Goal: Task Accomplishment & Management: Use online tool/utility

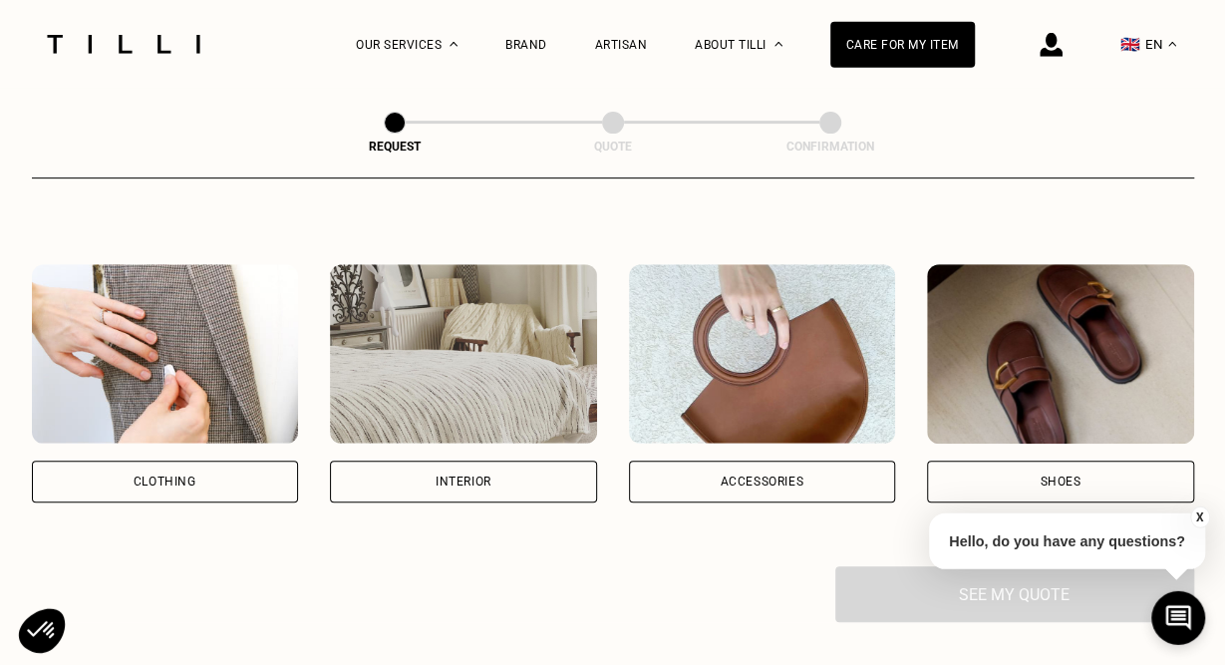
scroll to position [305, 0]
click at [239, 486] on div "Clothing" at bounding box center [165, 482] width 267 height 42
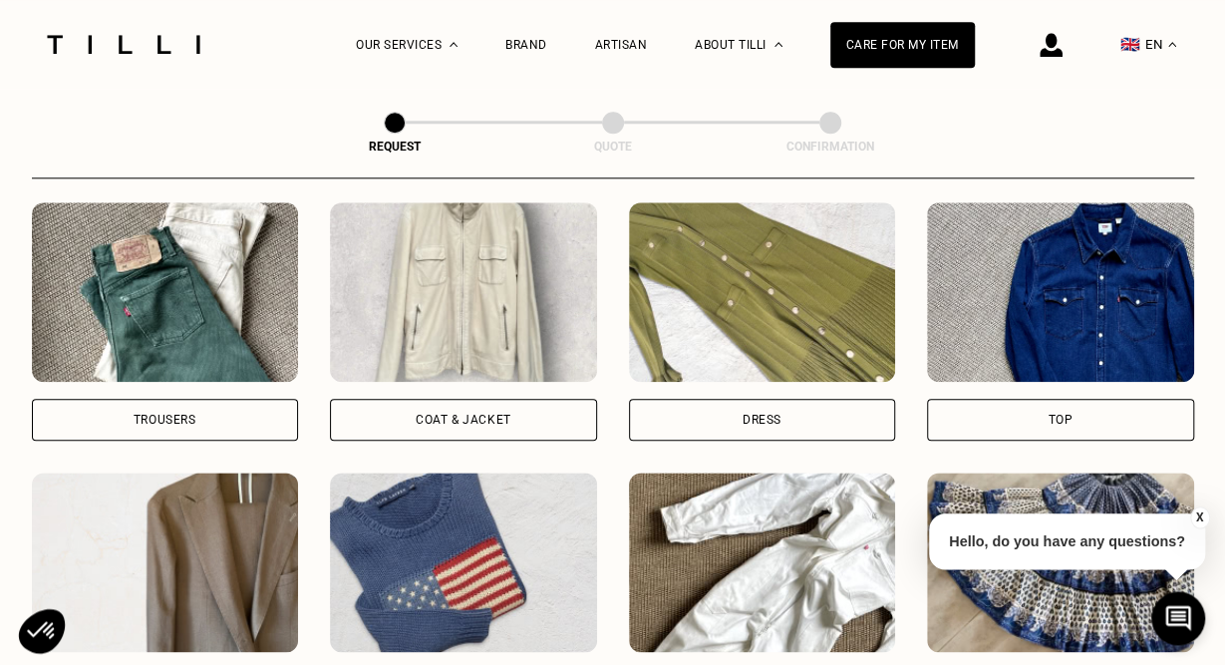
scroll to position [911, 0]
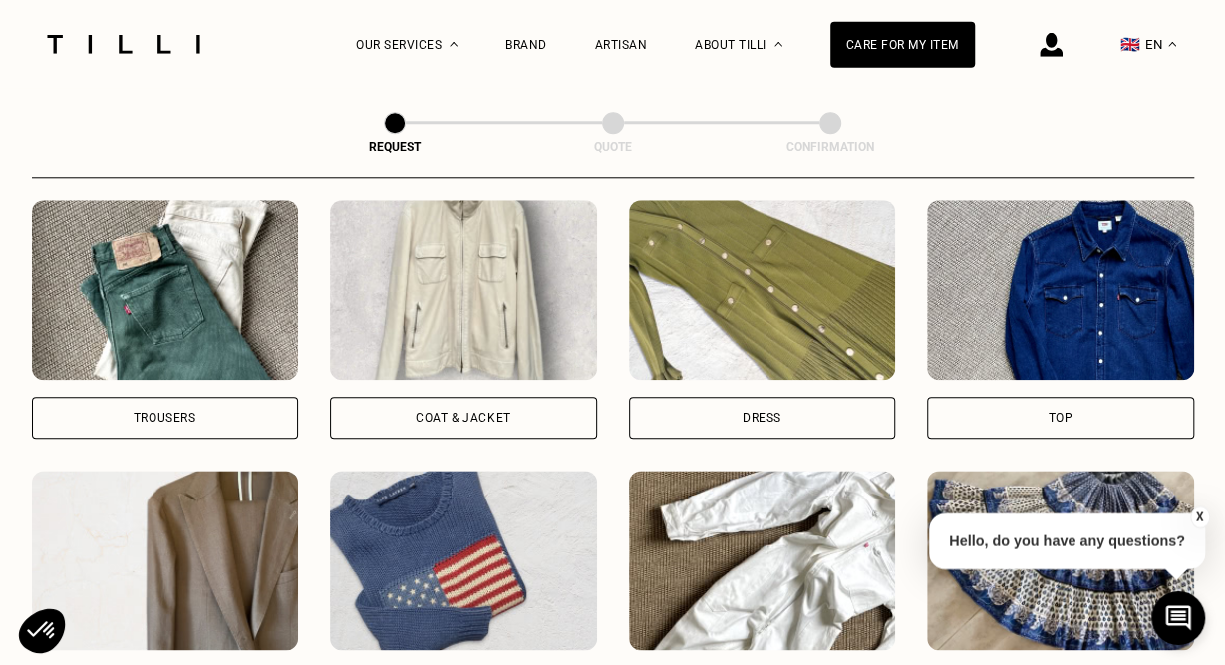
click at [223, 417] on div "Trousers" at bounding box center [165, 418] width 267 height 42
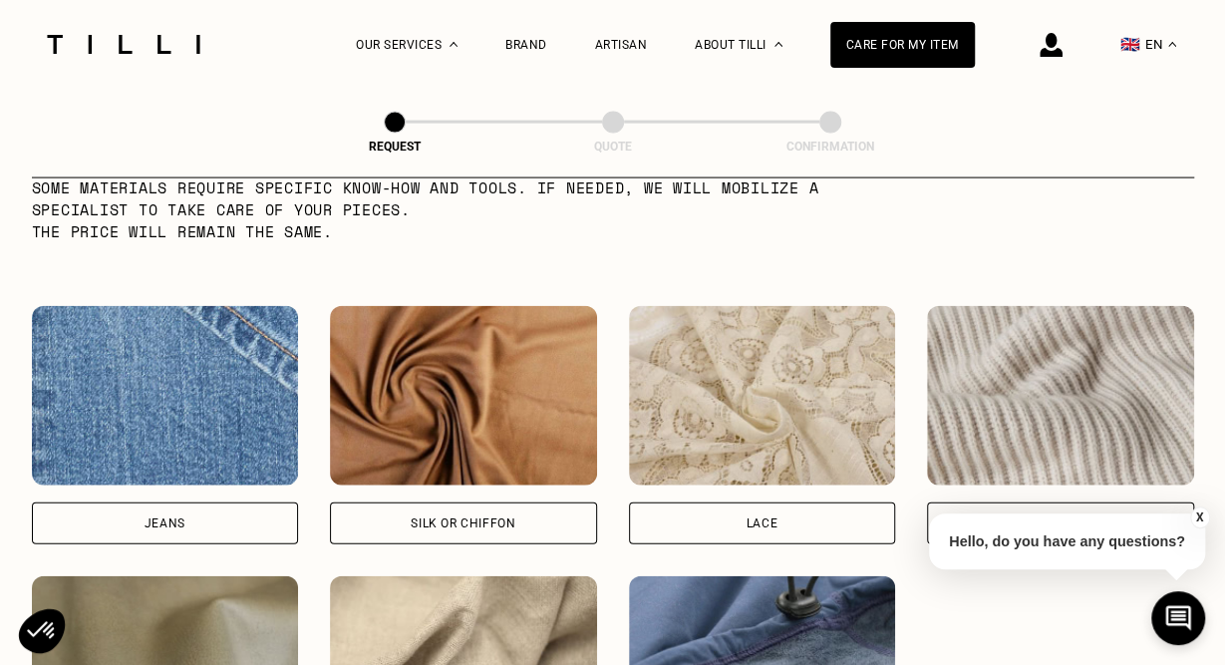
scroll to position [2017, 0]
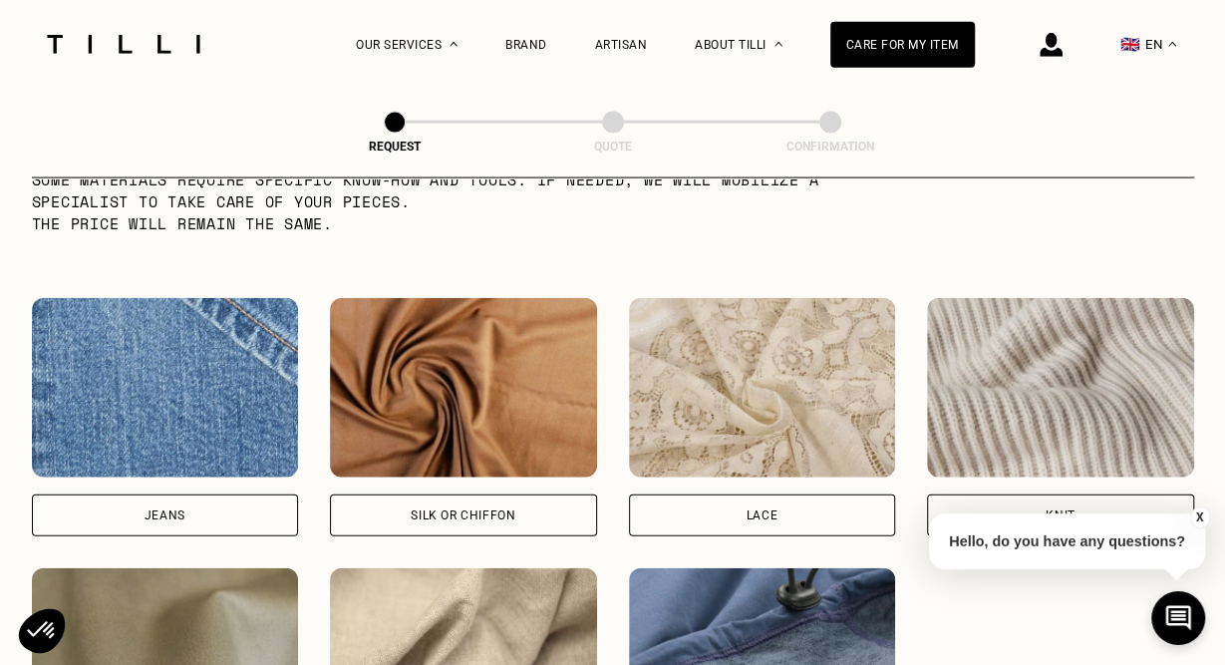
click at [186, 525] on div "Jeans" at bounding box center [165, 515] width 267 height 42
select select "FR"
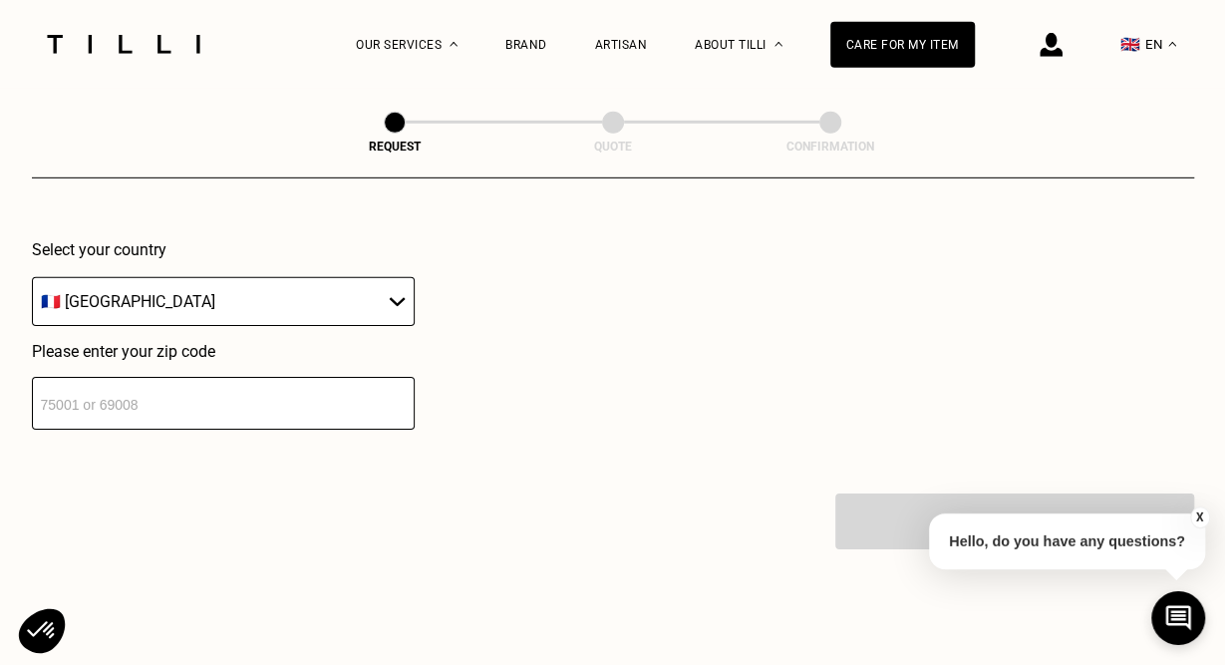
scroll to position [2894, 0]
click at [308, 414] on input "number" at bounding box center [223, 402] width 383 height 53
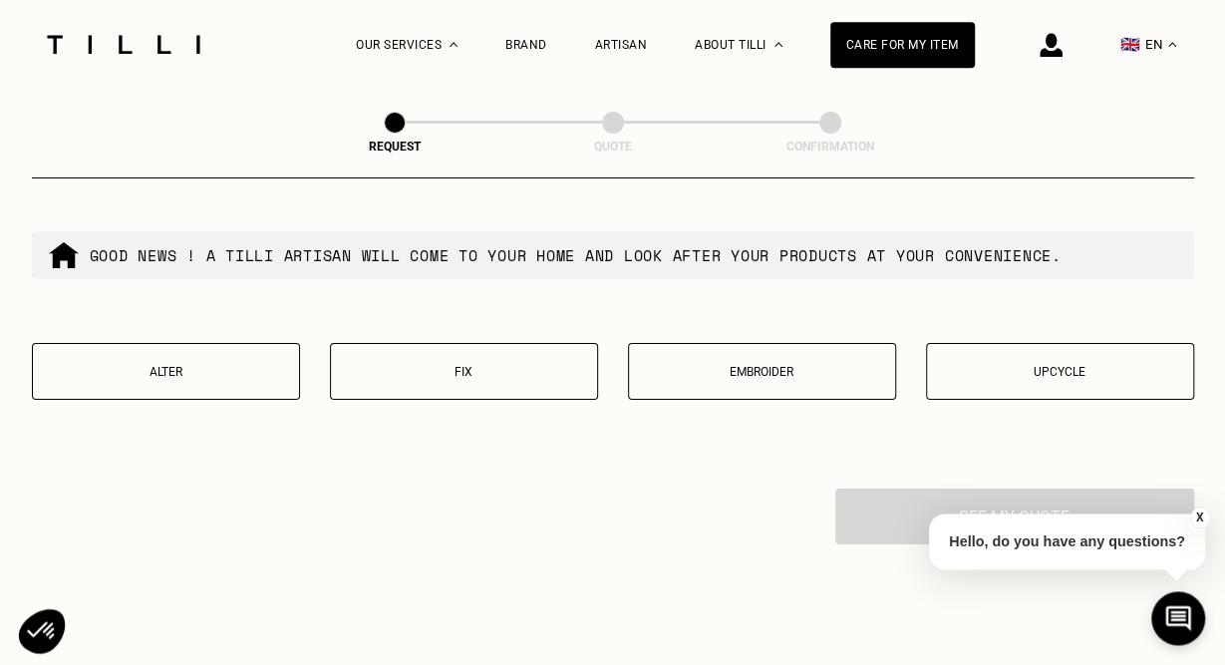
scroll to position [3397, 0]
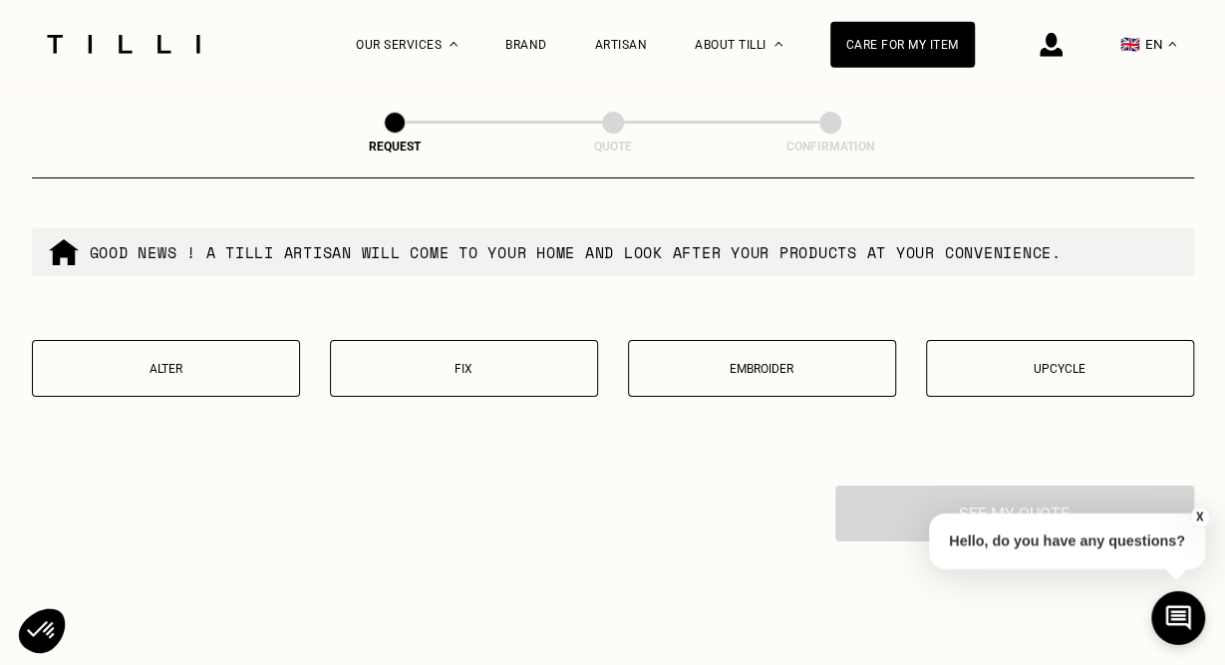
type input "75017"
drag, startPoint x: 129, startPoint y: 389, endPoint x: 221, endPoint y: 390, distance: 92.7
click at [221, 390] on button "Alter" at bounding box center [166, 368] width 268 height 57
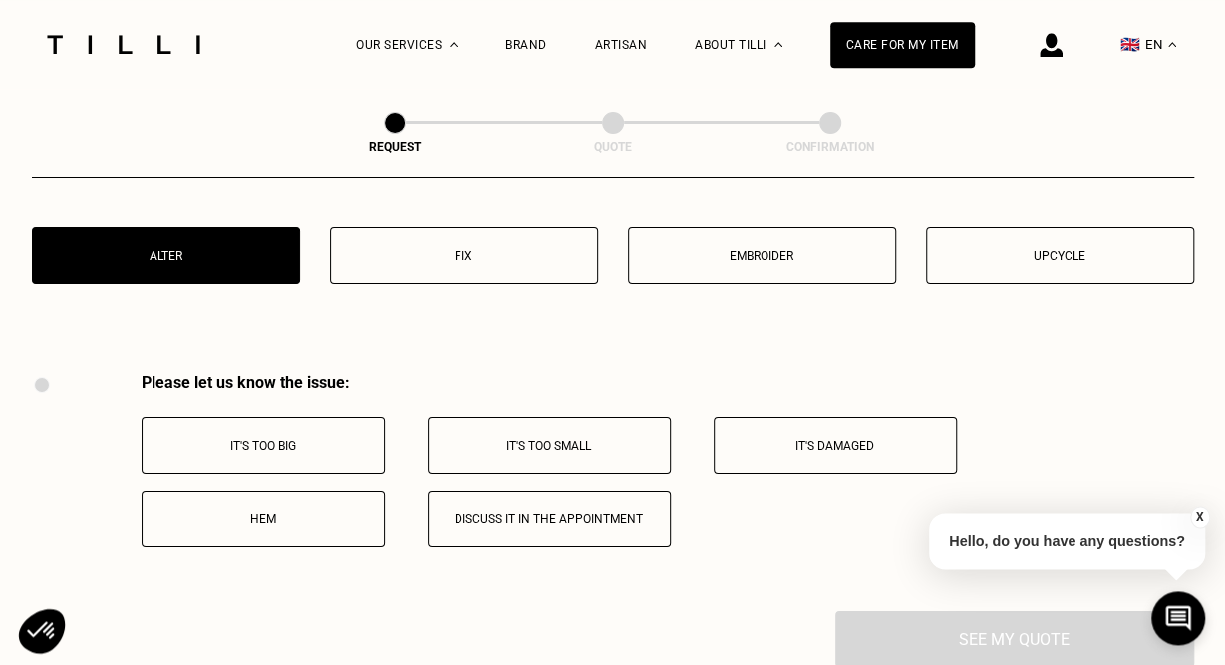
scroll to position [3510, 0]
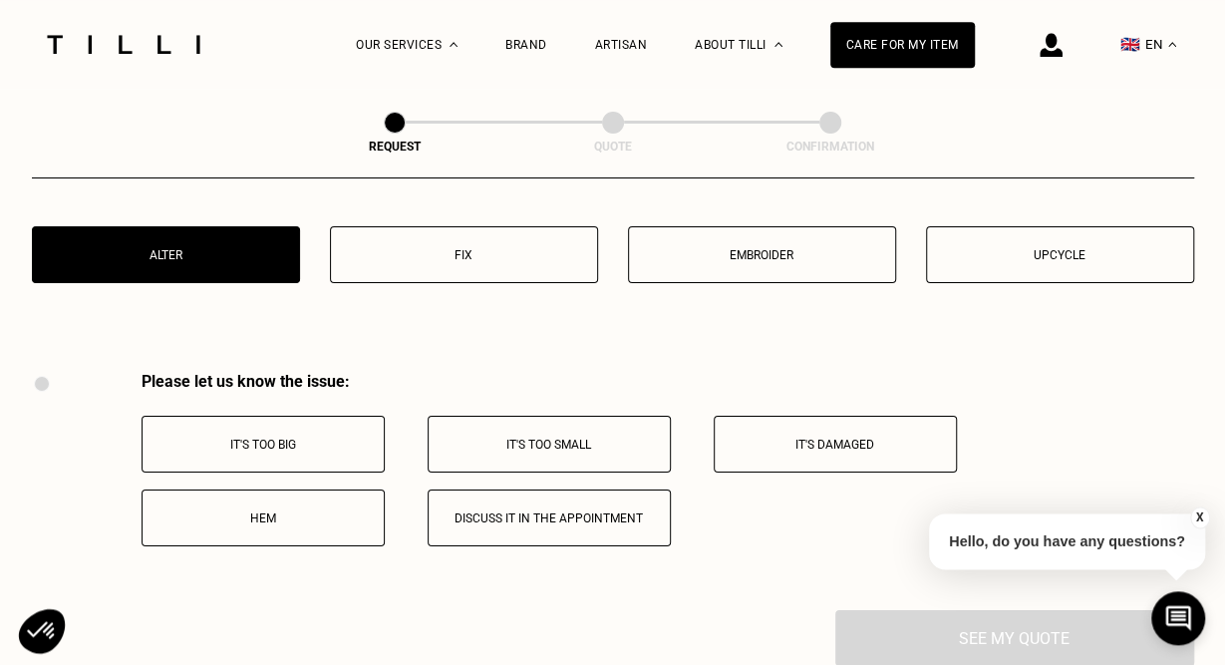
click at [348, 451] on p "It's too big" at bounding box center [262, 444] width 221 height 14
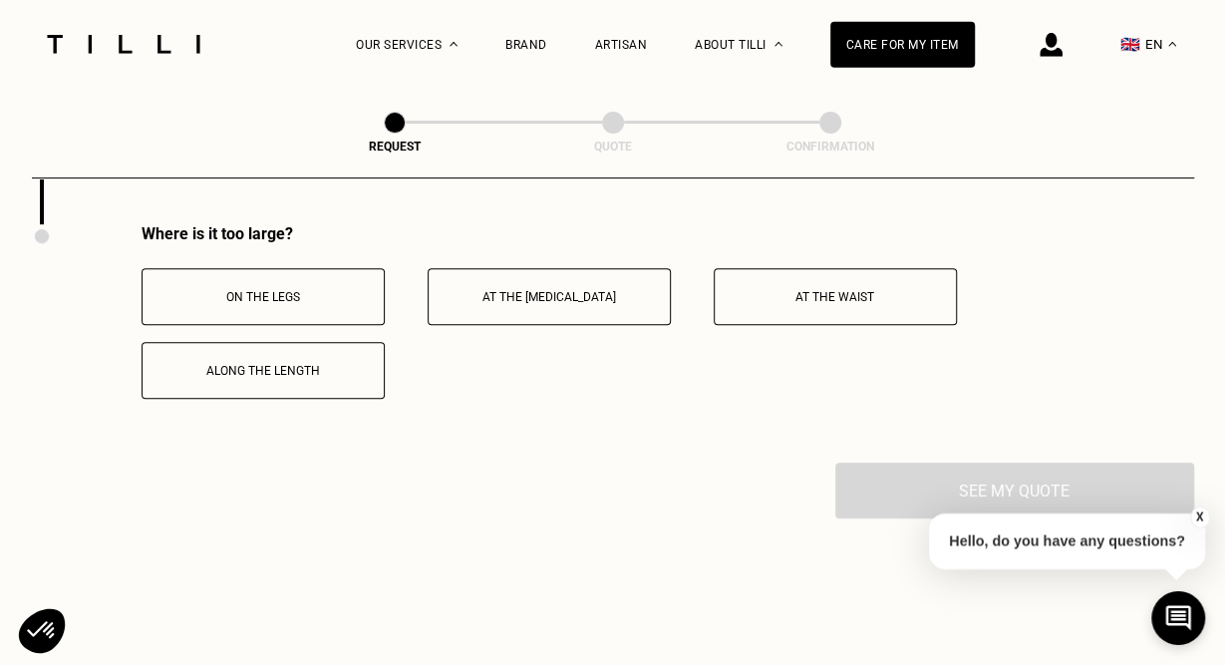
scroll to position [3896, 0]
click at [315, 325] on button "On the legs" at bounding box center [262, 296] width 243 height 57
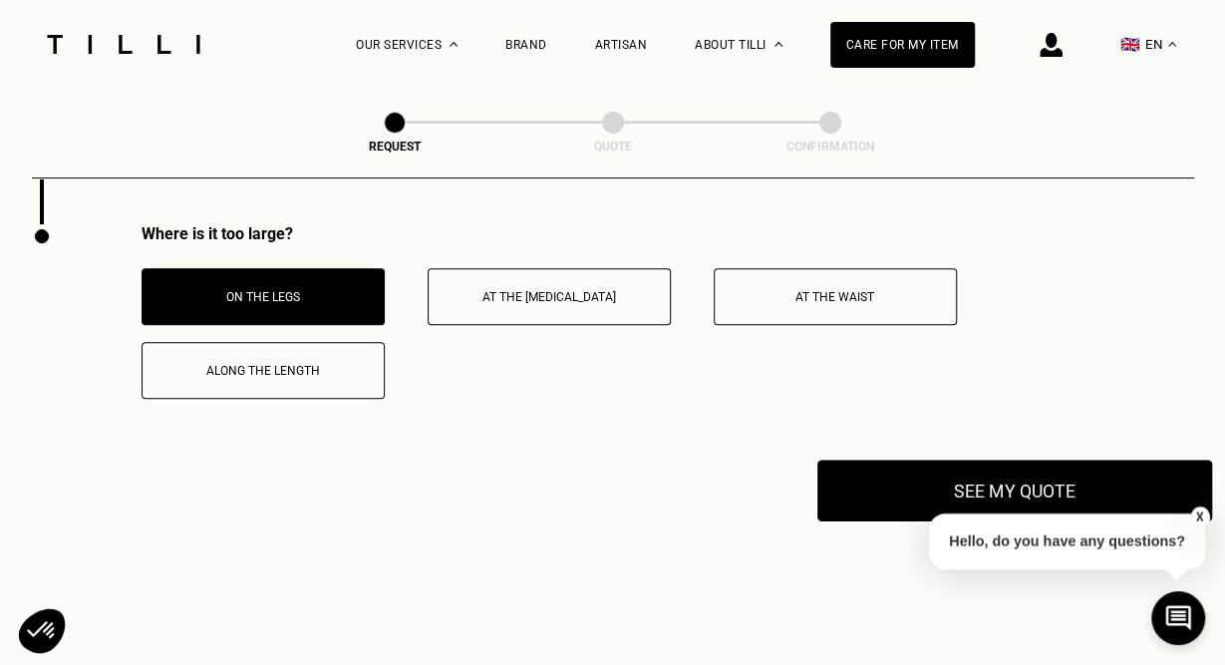
click at [870, 489] on button "See my quote" at bounding box center [1014, 490] width 395 height 62
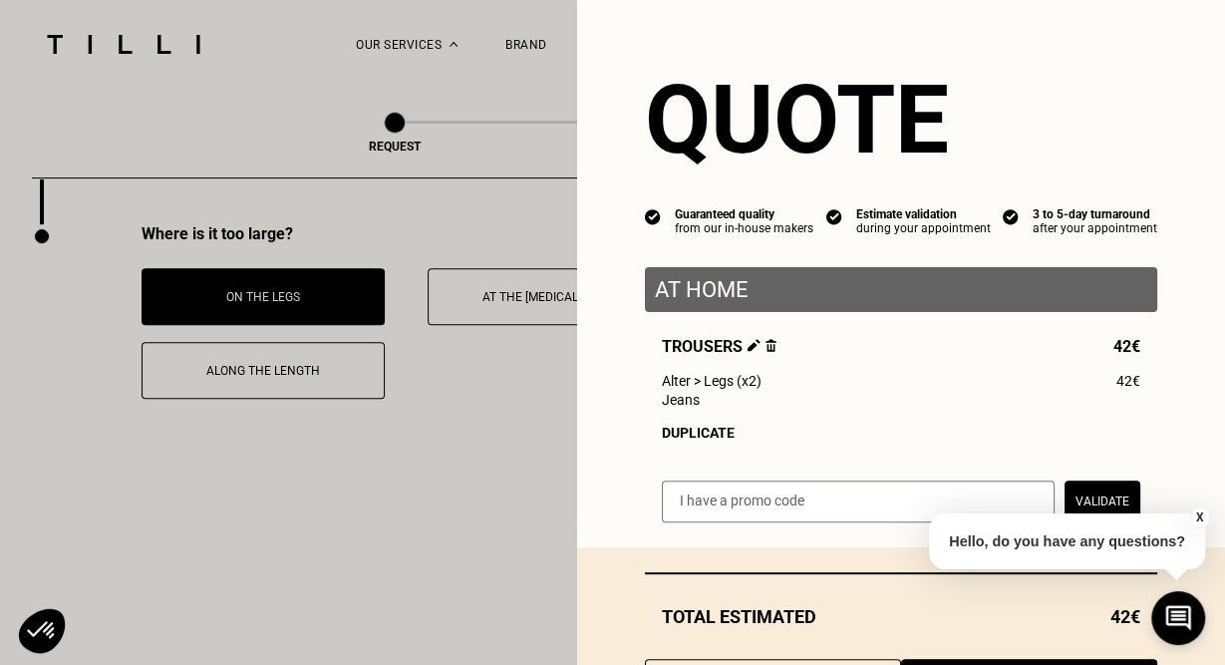
click at [1200, 515] on button "X" at bounding box center [1200, 517] width 20 height 22
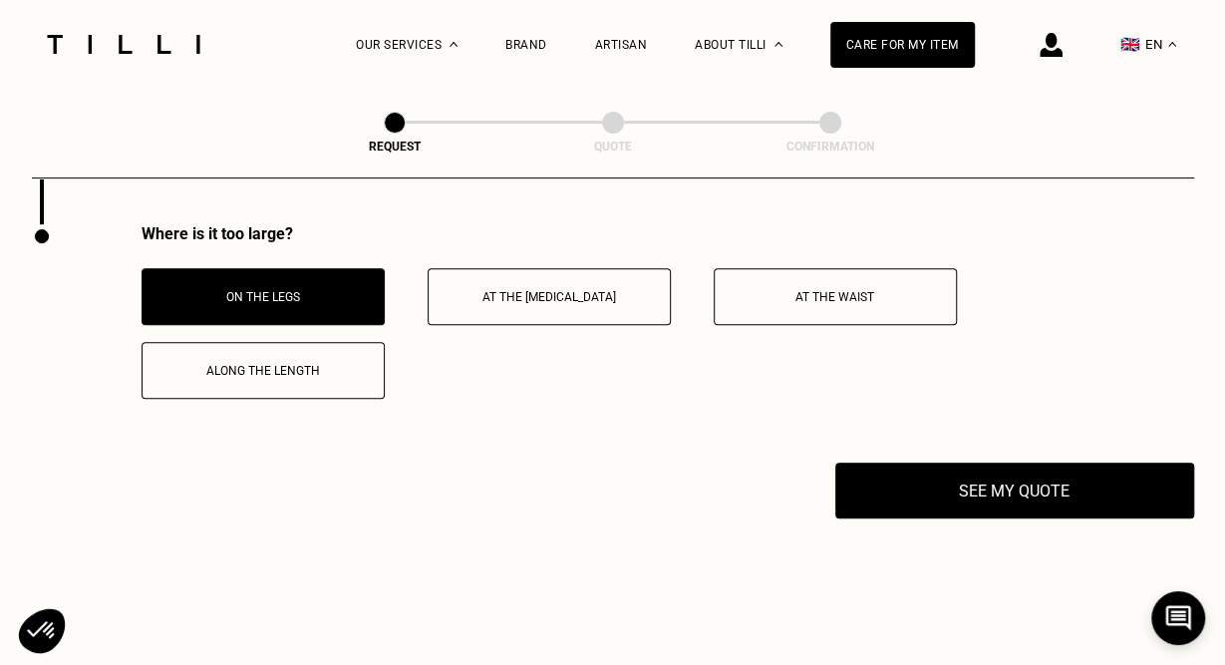
click at [277, 304] on p "On the legs" at bounding box center [262, 297] width 221 height 14
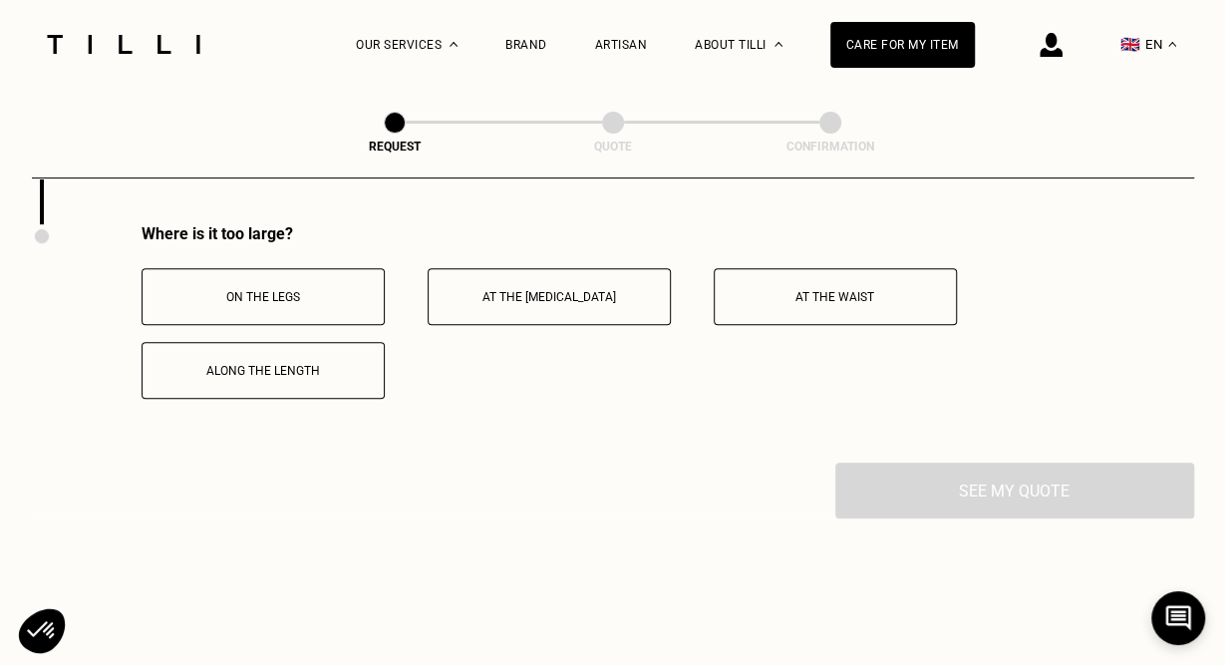
click at [318, 304] on p "On the legs" at bounding box center [262, 297] width 221 height 14
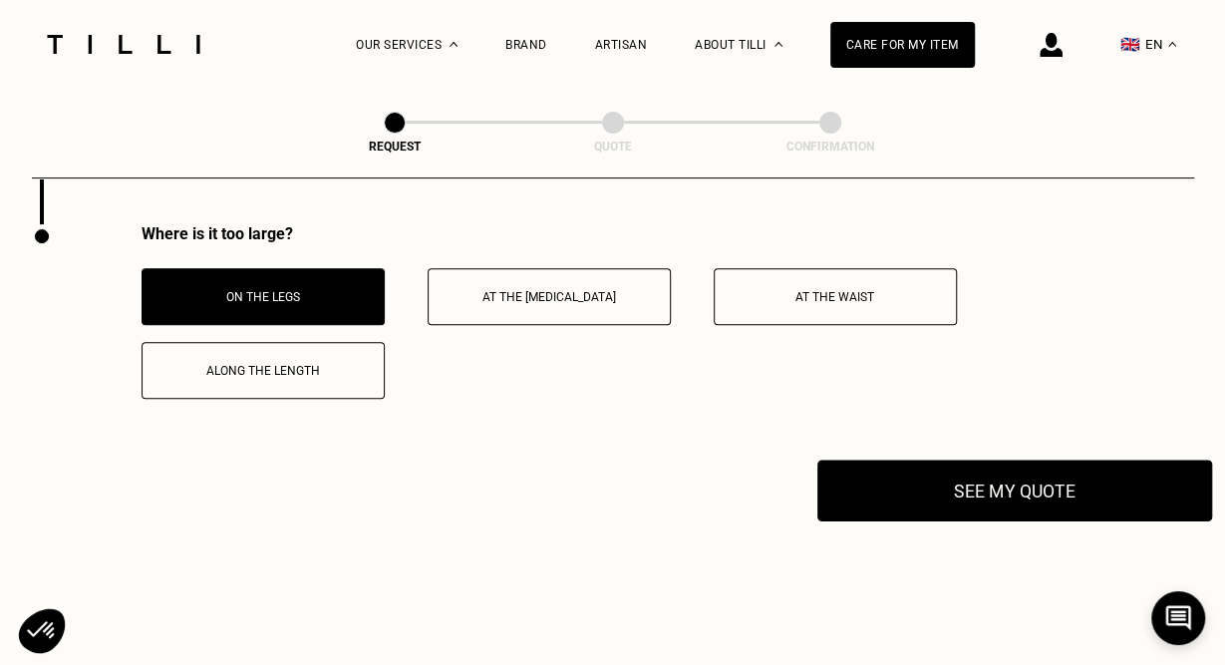
click at [1036, 496] on button "See my quote" at bounding box center [1014, 490] width 395 height 62
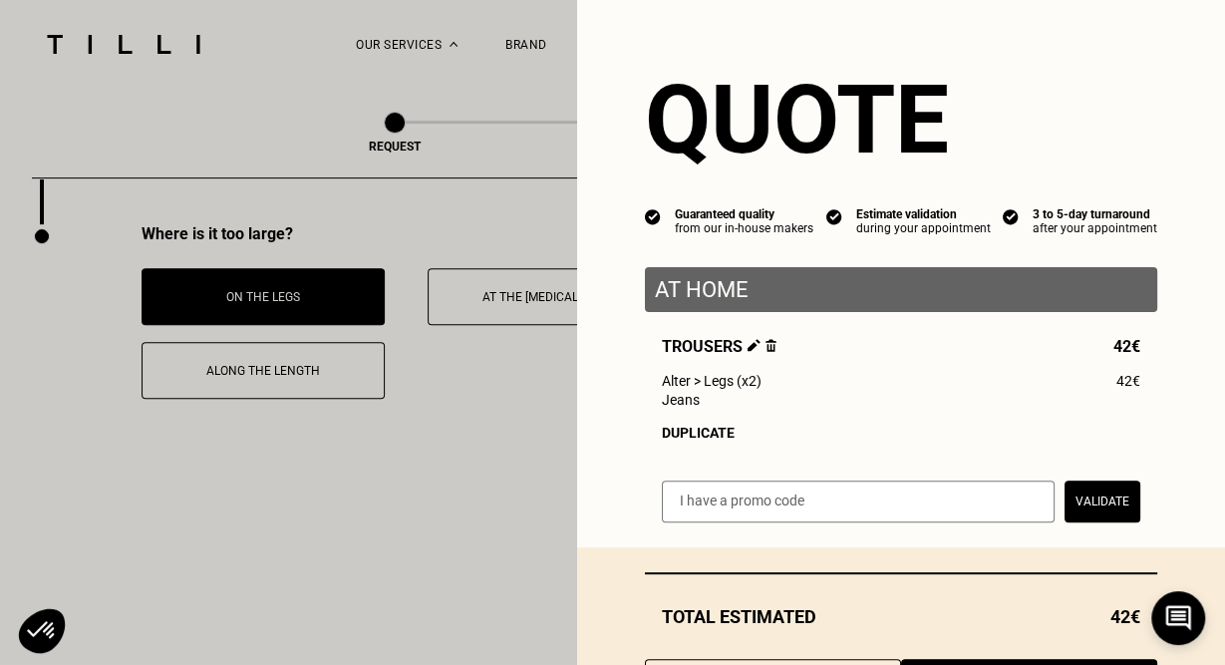
click at [601, 423] on div "Quote Guaranteed quality from our in-house makers Estimate validation during yo…" at bounding box center [901, 273] width 648 height 547
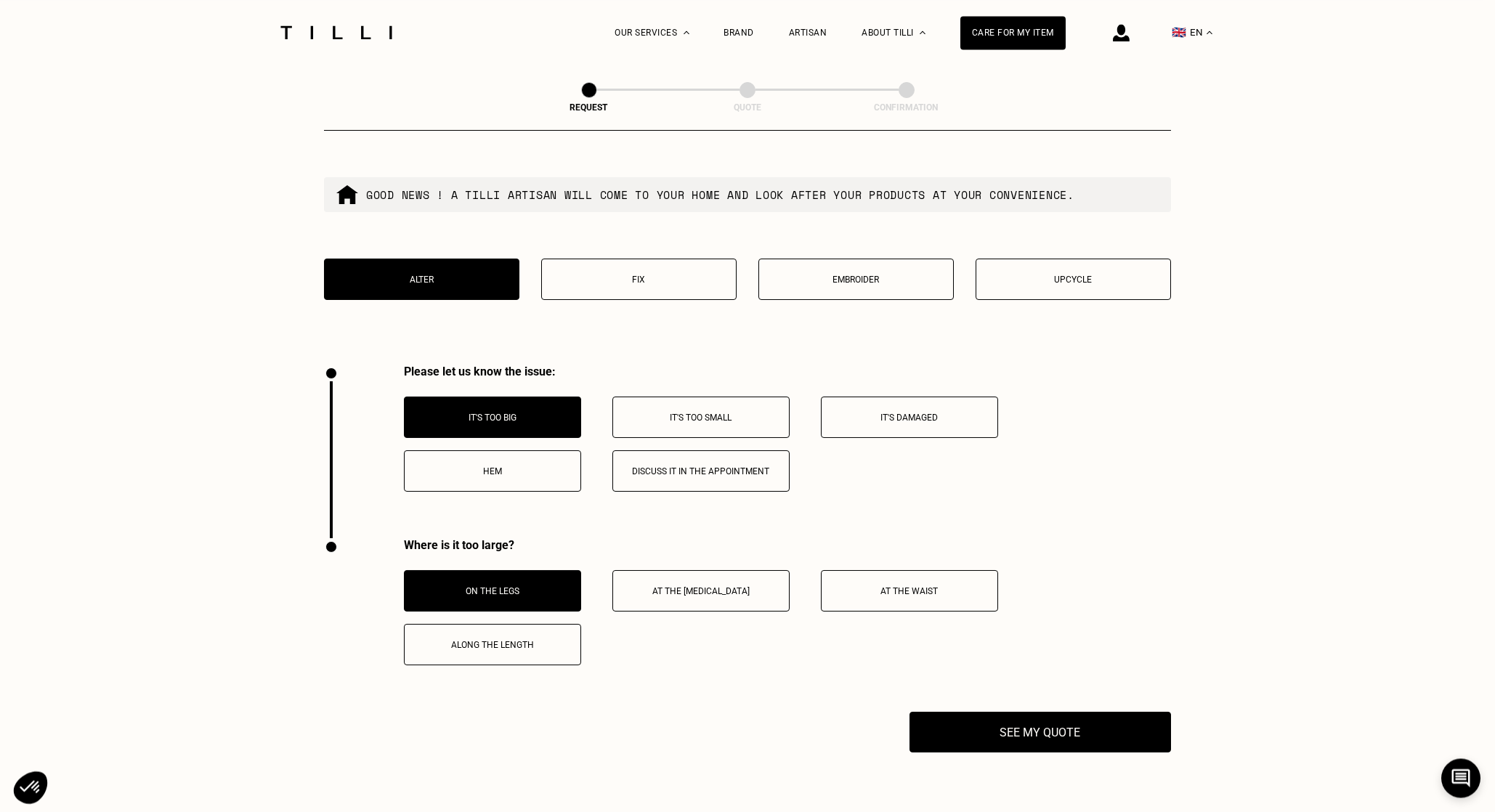
scroll to position [2498, 0]
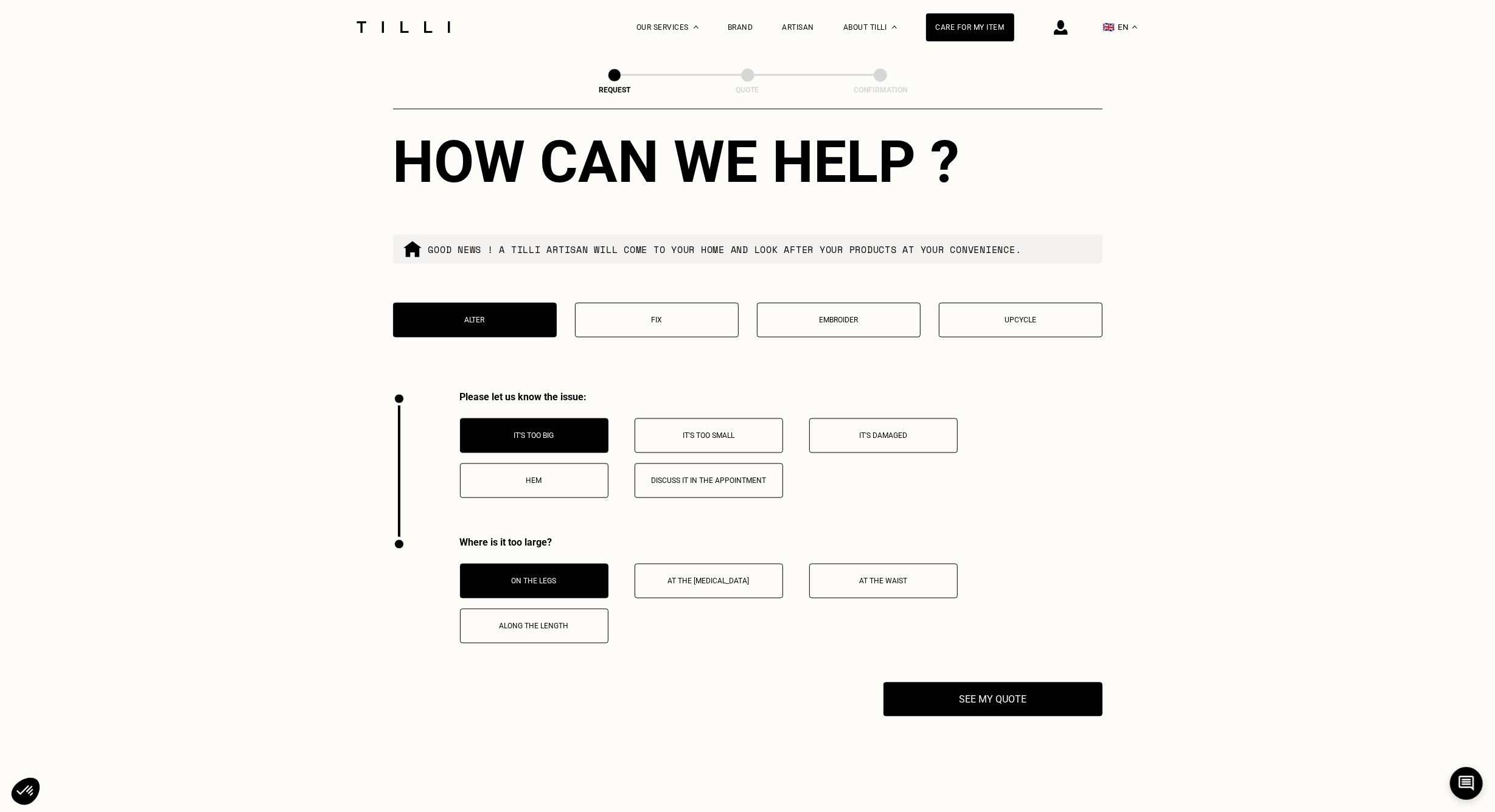
scroll to position [1954, 0]
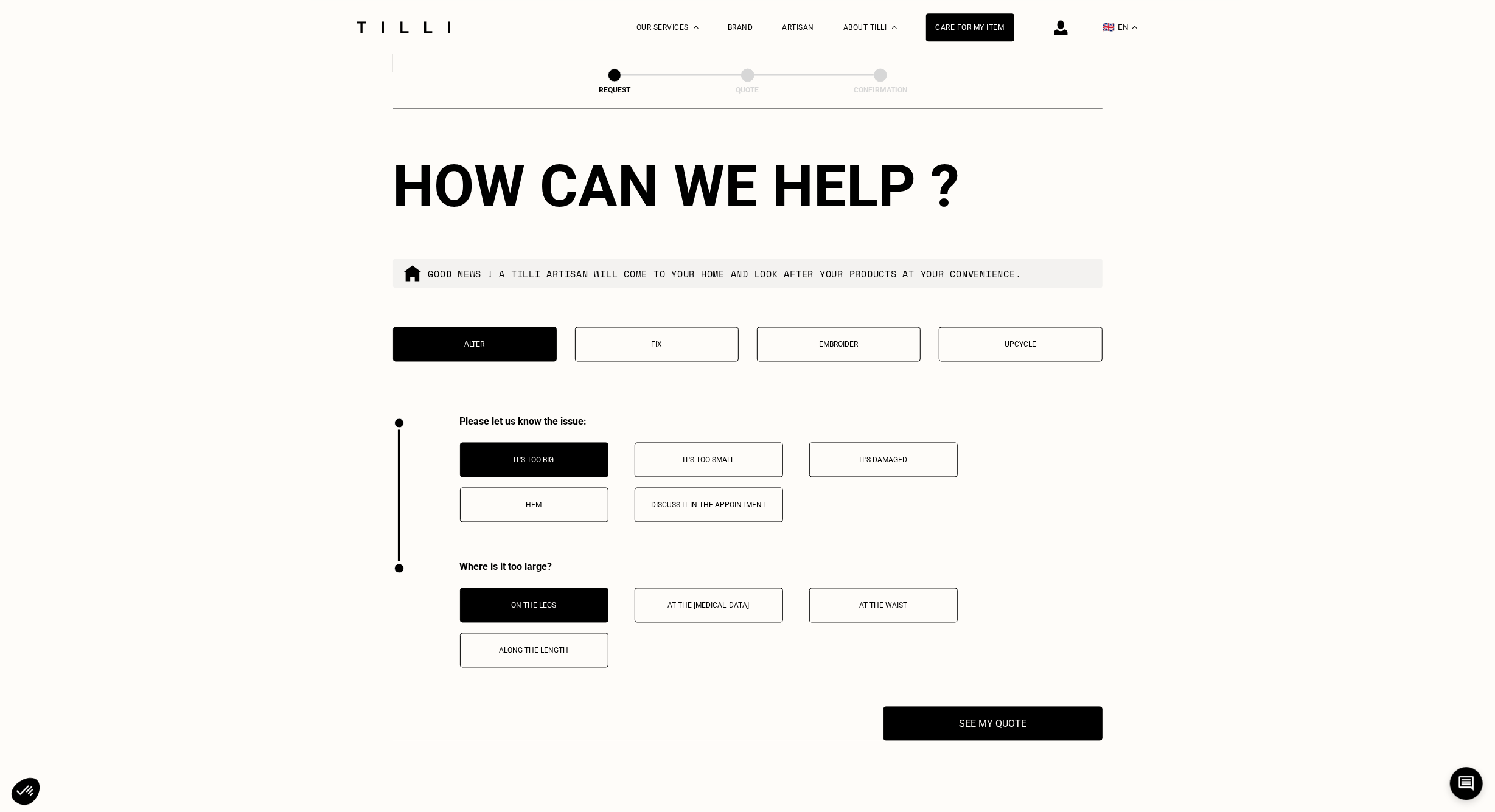
click at [558, 405] on p "Hem" at bounding box center [534, 505] width 135 height 9
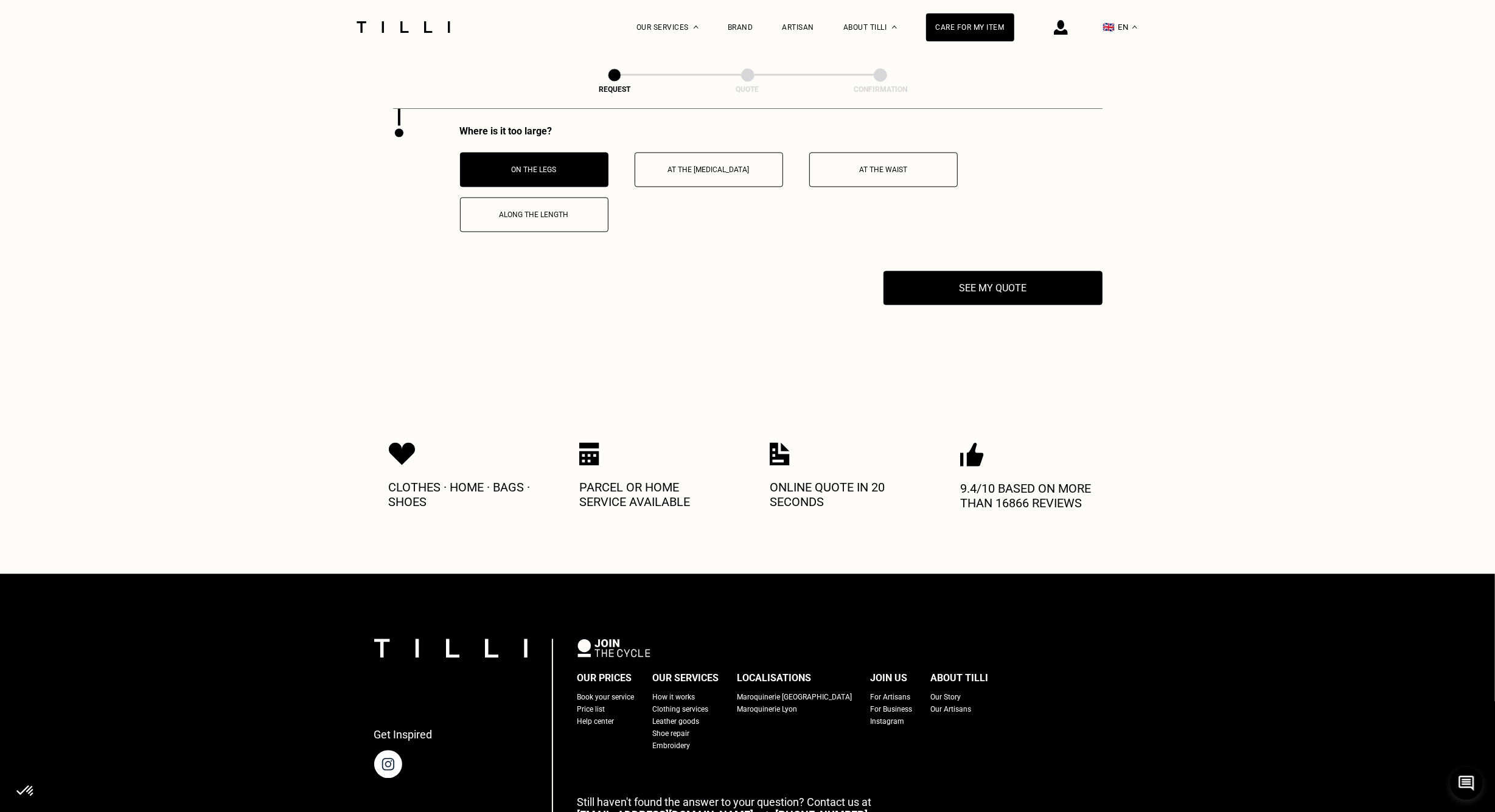
scroll to position [2217, 0]
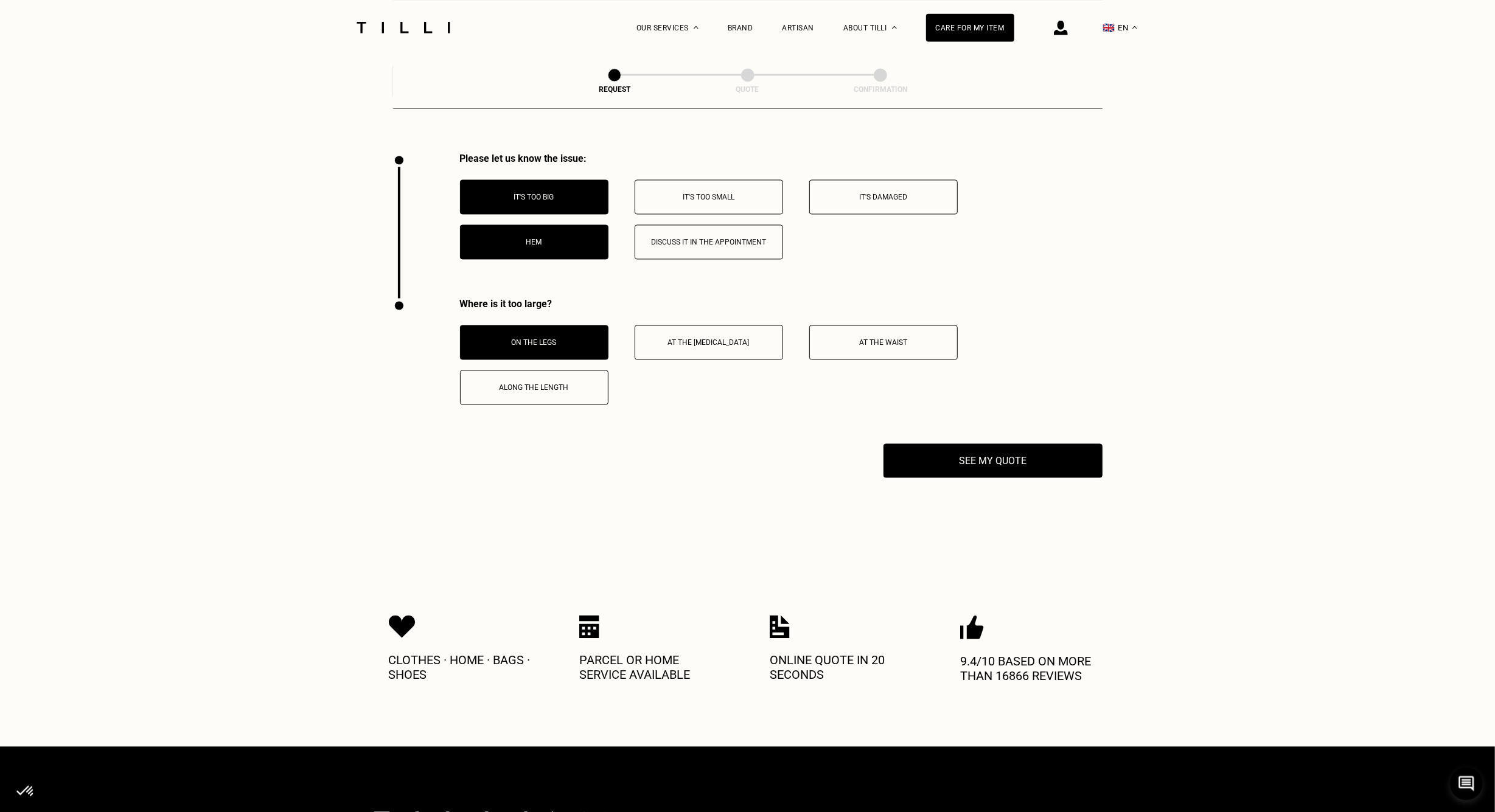
click at [578, 257] on button "Hem" at bounding box center [534, 242] width 148 height 35
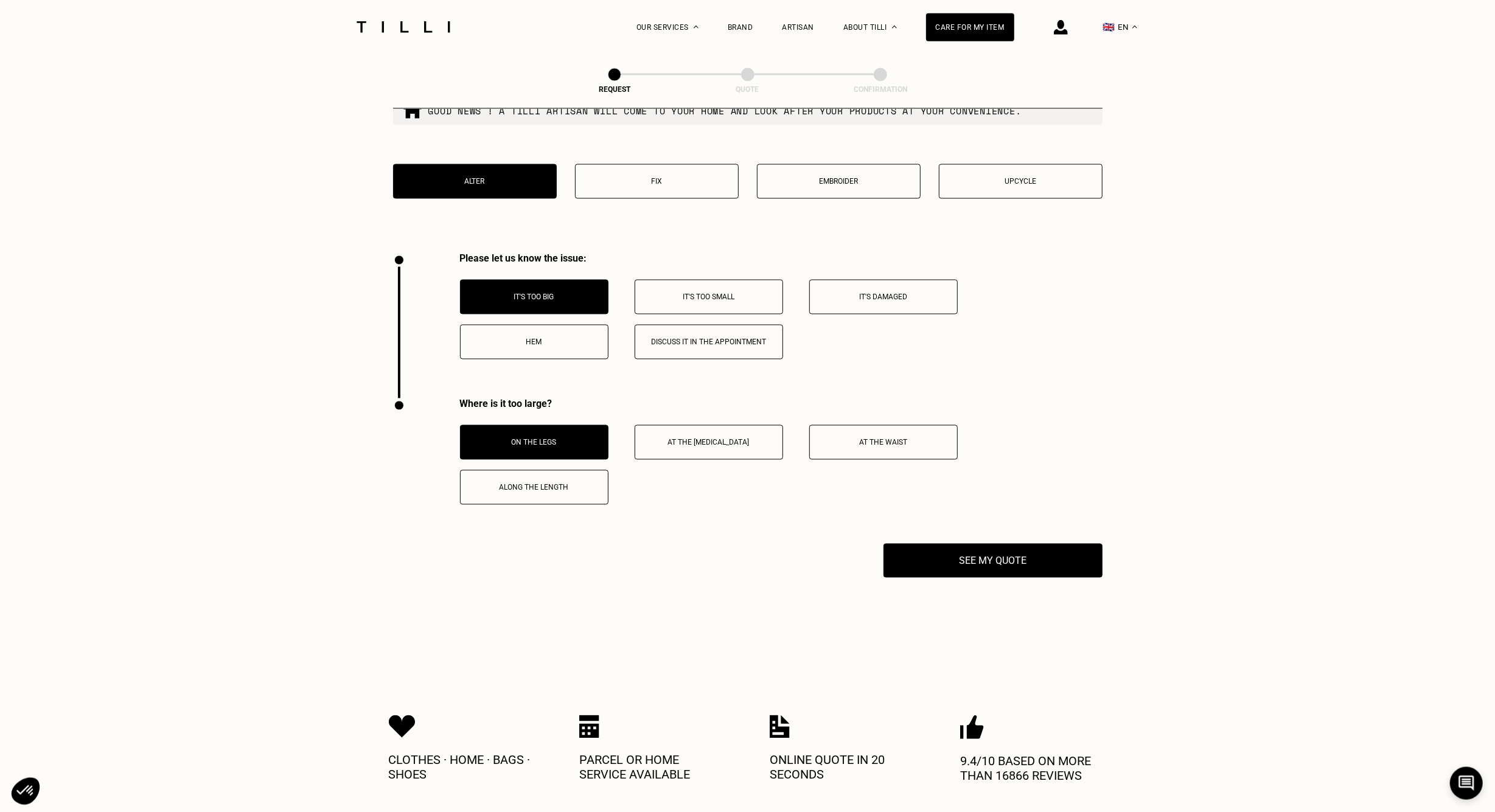
scroll to position [2111, 0]
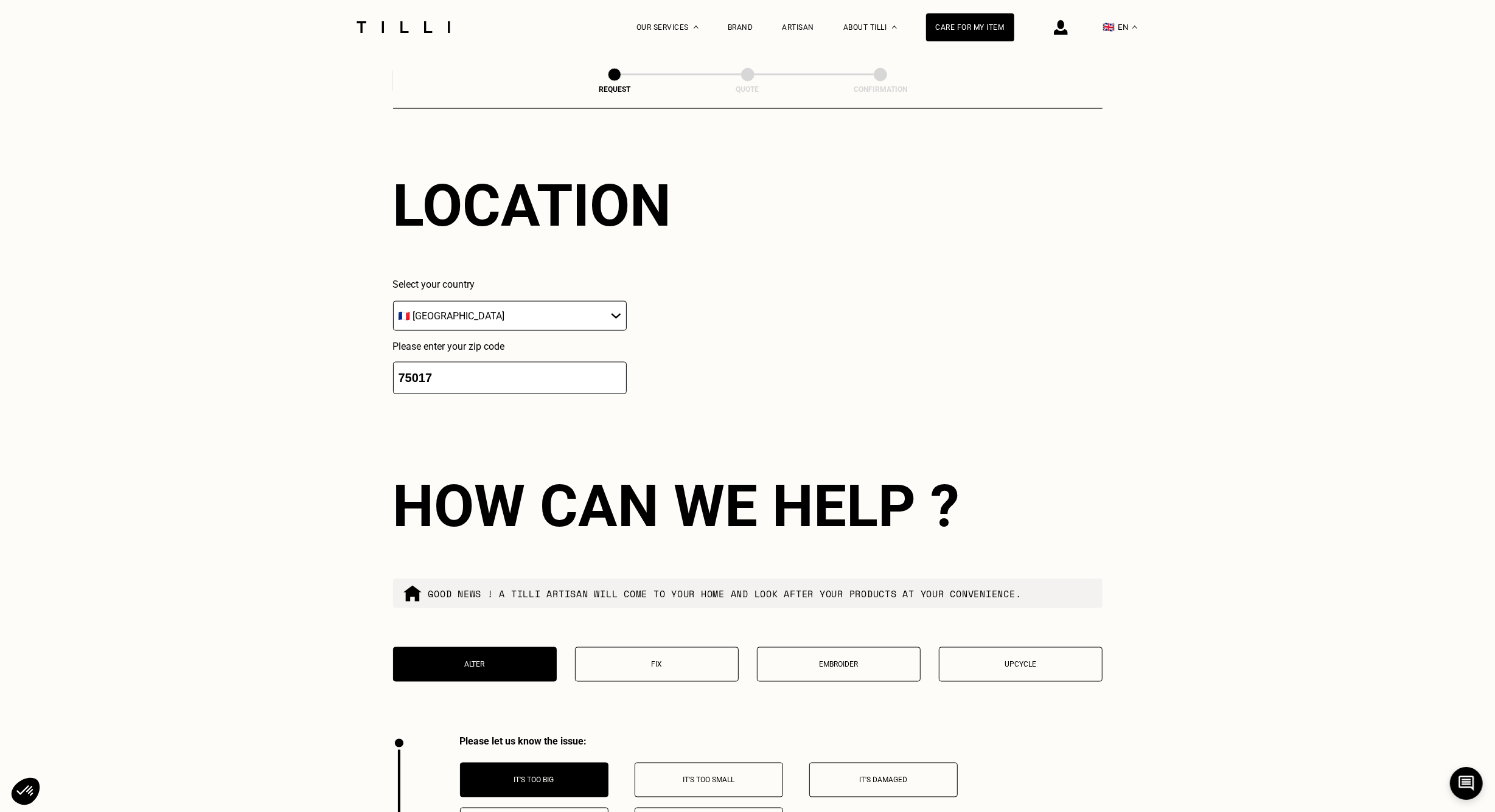
scroll to position [1907, 0]
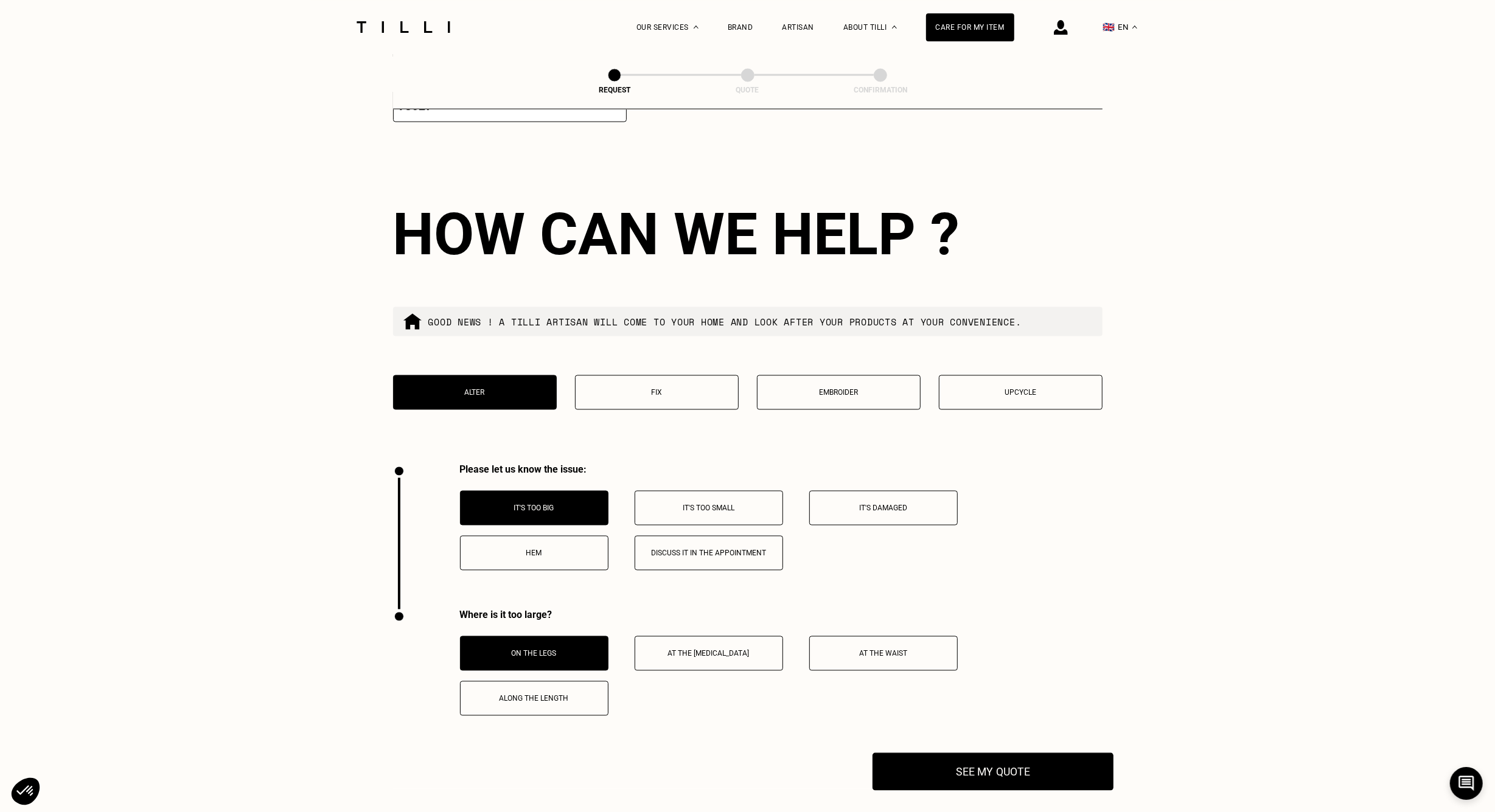
click at [748, 405] on button "See my quote" at bounding box center [993, 772] width 241 height 38
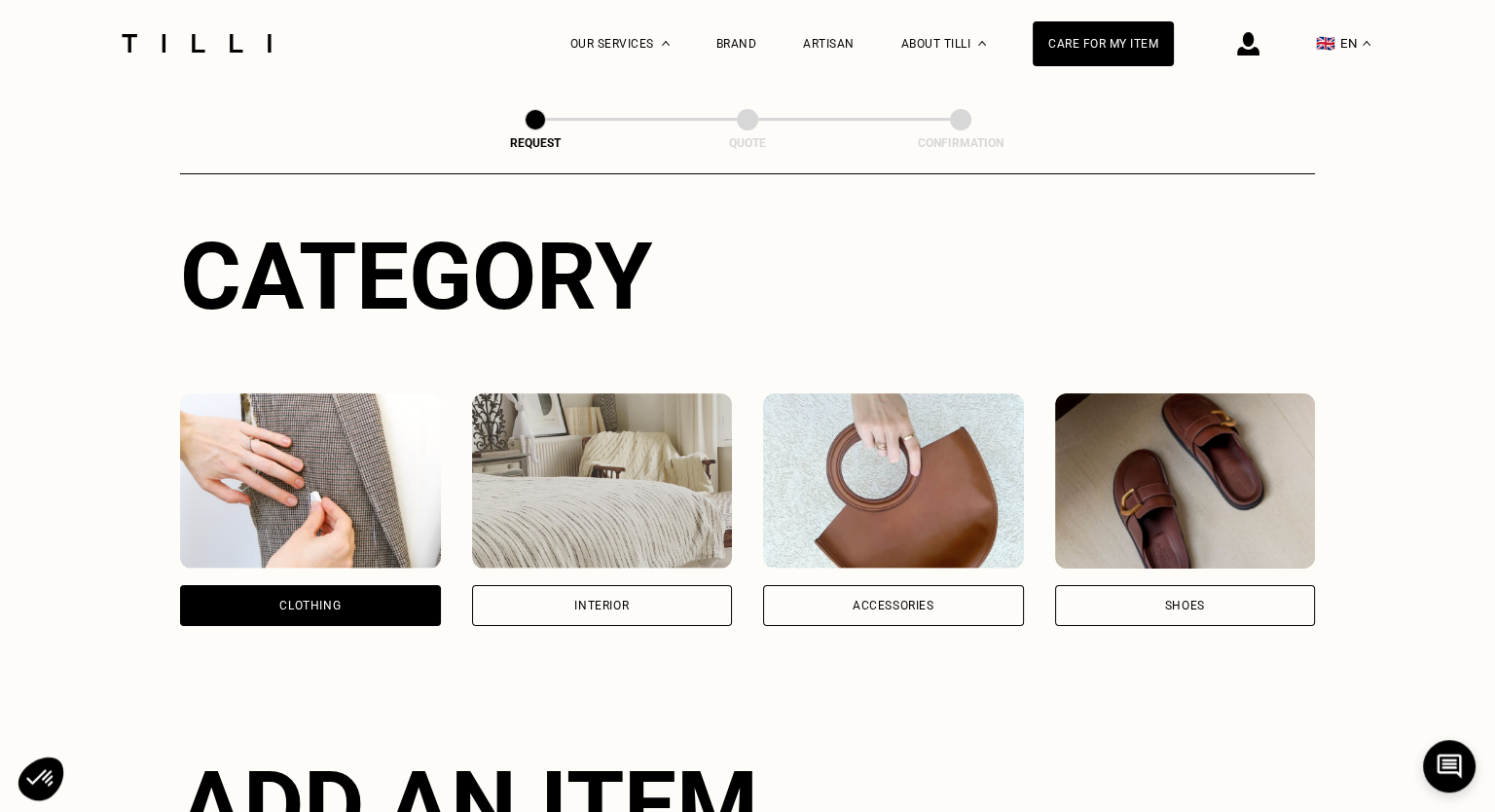
scroll to position [0, 0]
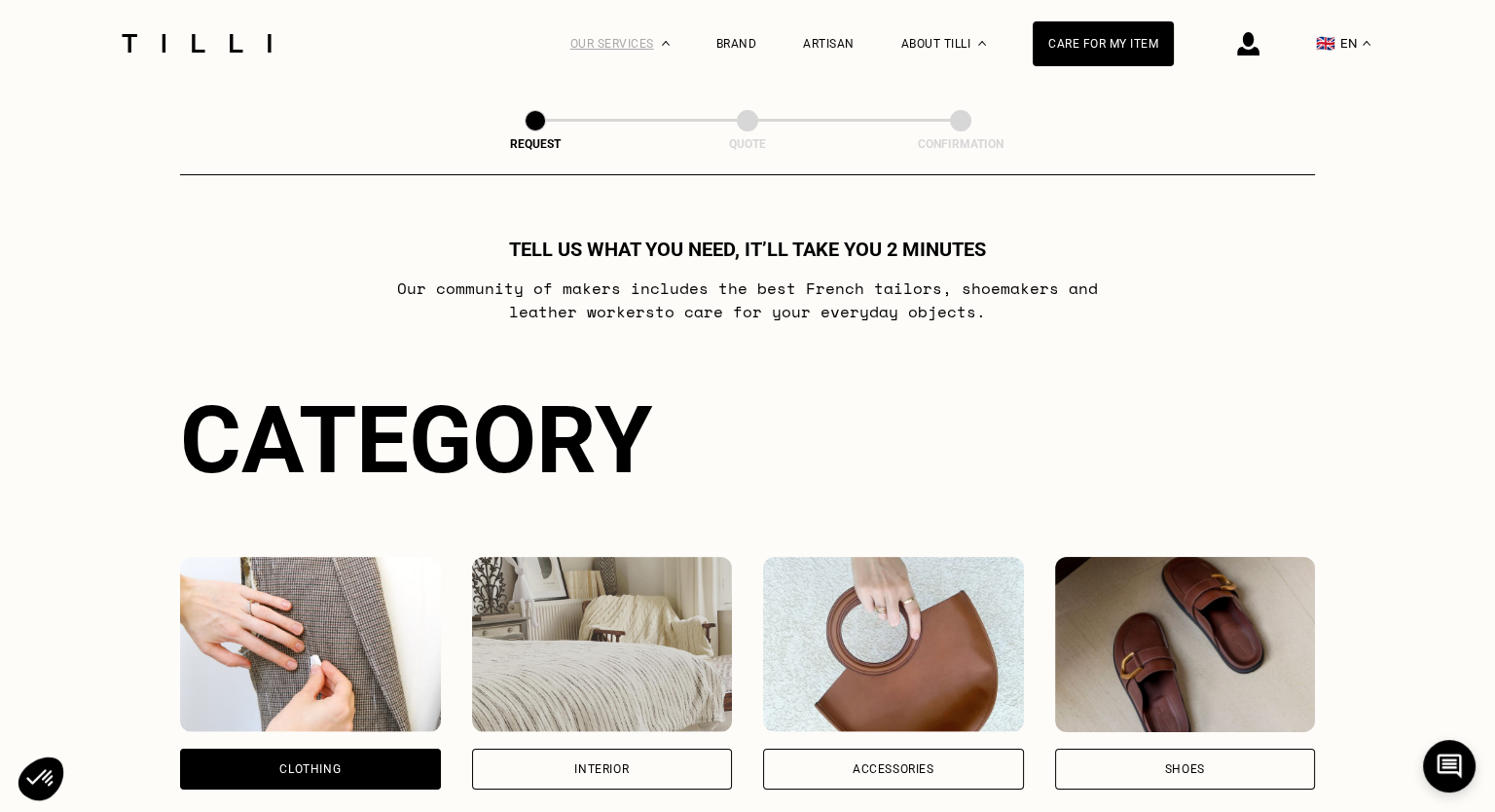
drag, startPoint x: 1281, startPoint y: 369, endPoint x: 578, endPoint y: 40, distance: 776.2
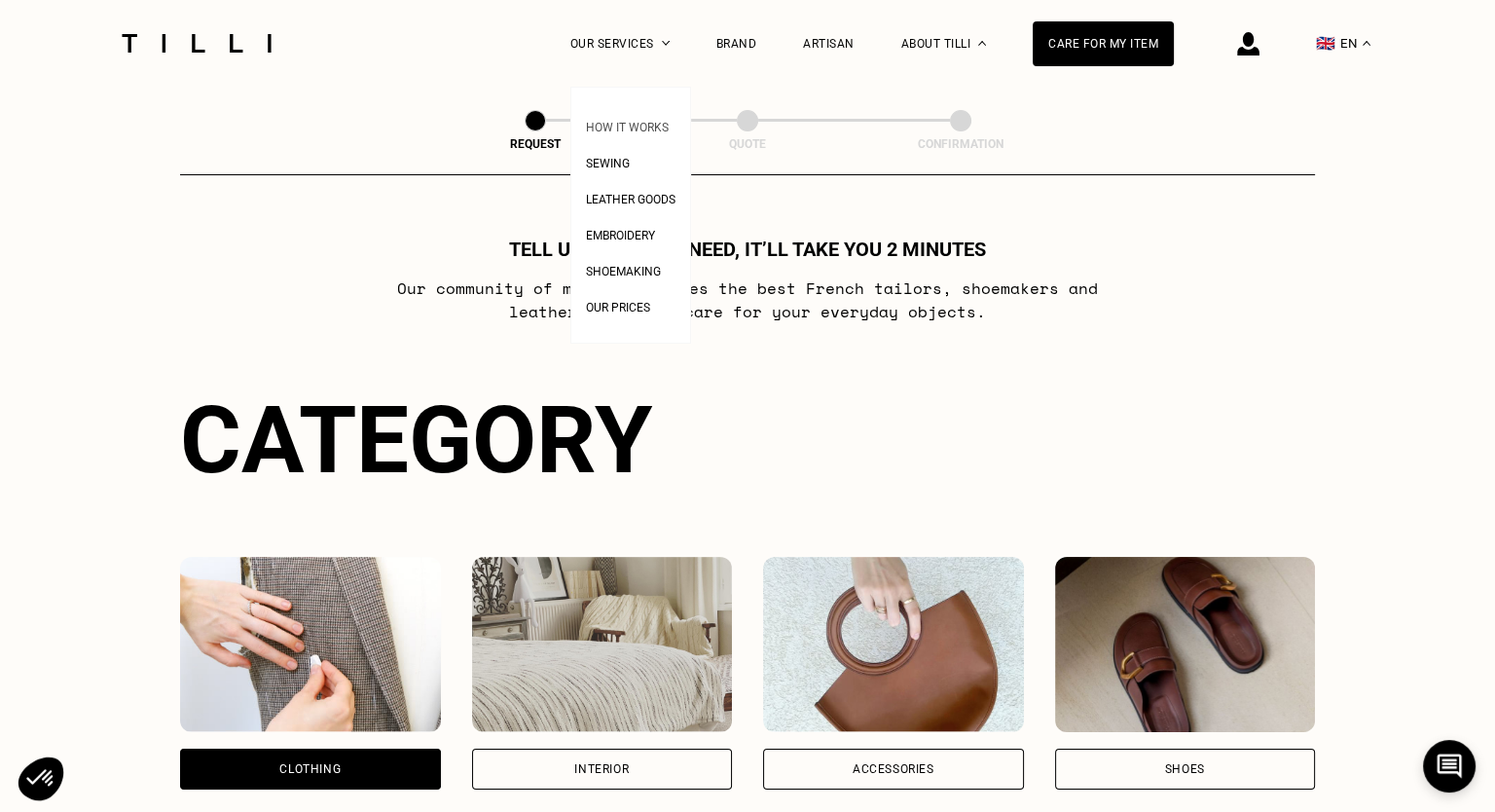
click at [619, 118] on link "How It Works" at bounding box center [627, 125] width 83 height 21
select select "FR"
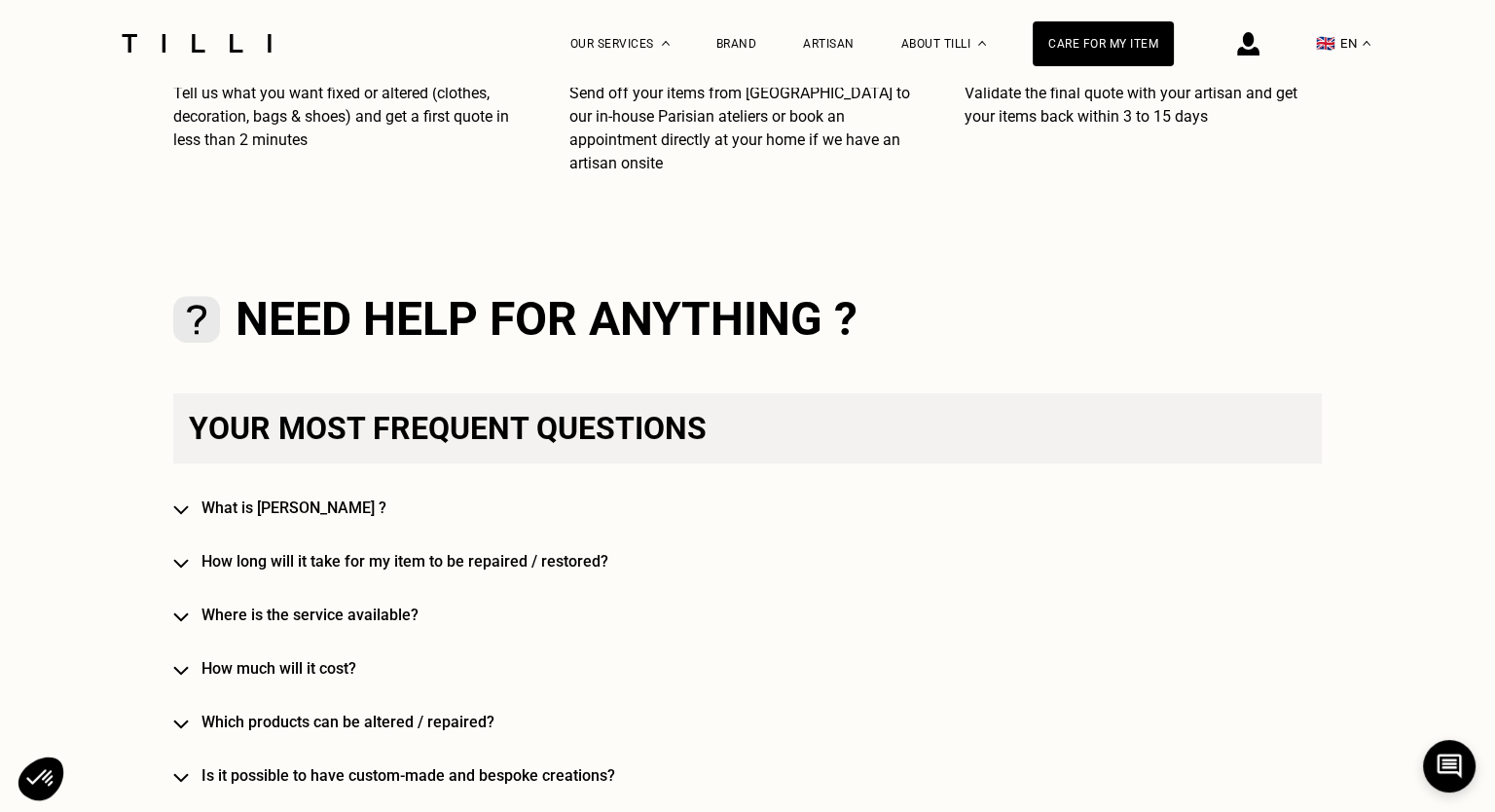
scroll to position [614, 0]
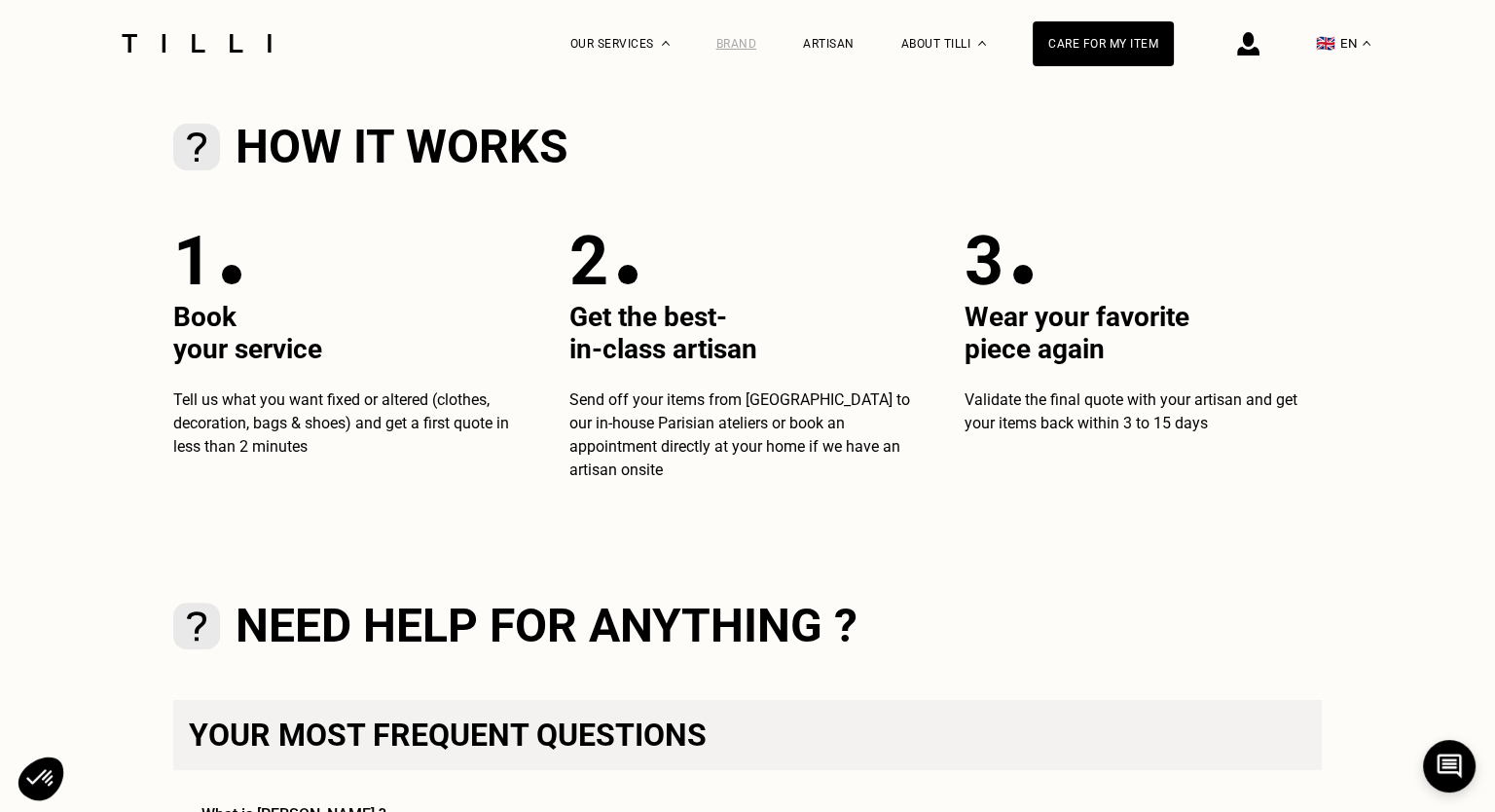
click at [746, 40] on div "Brand" at bounding box center [737, 44] width 41 height 14
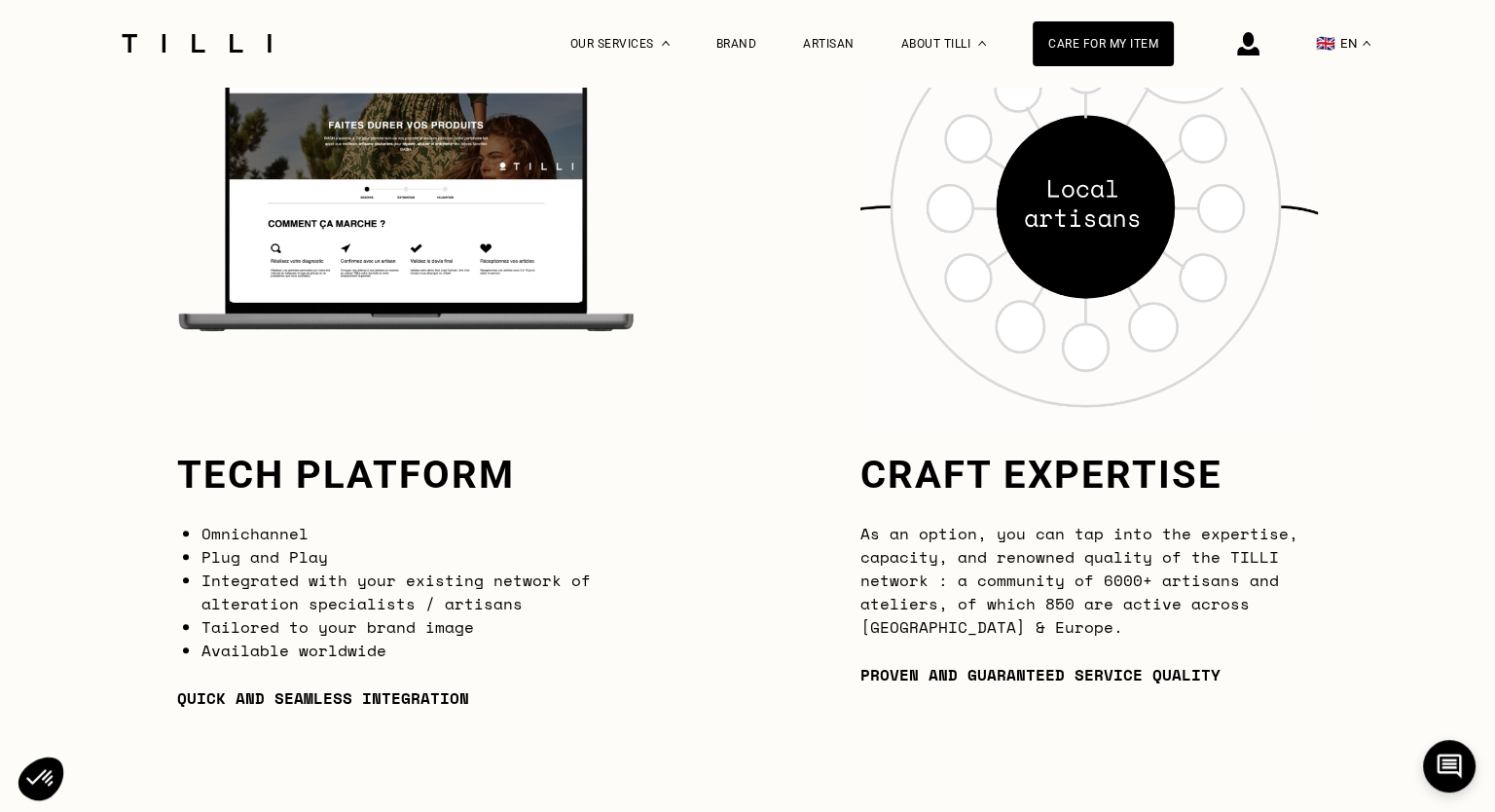
scroll to position [1763, 0]
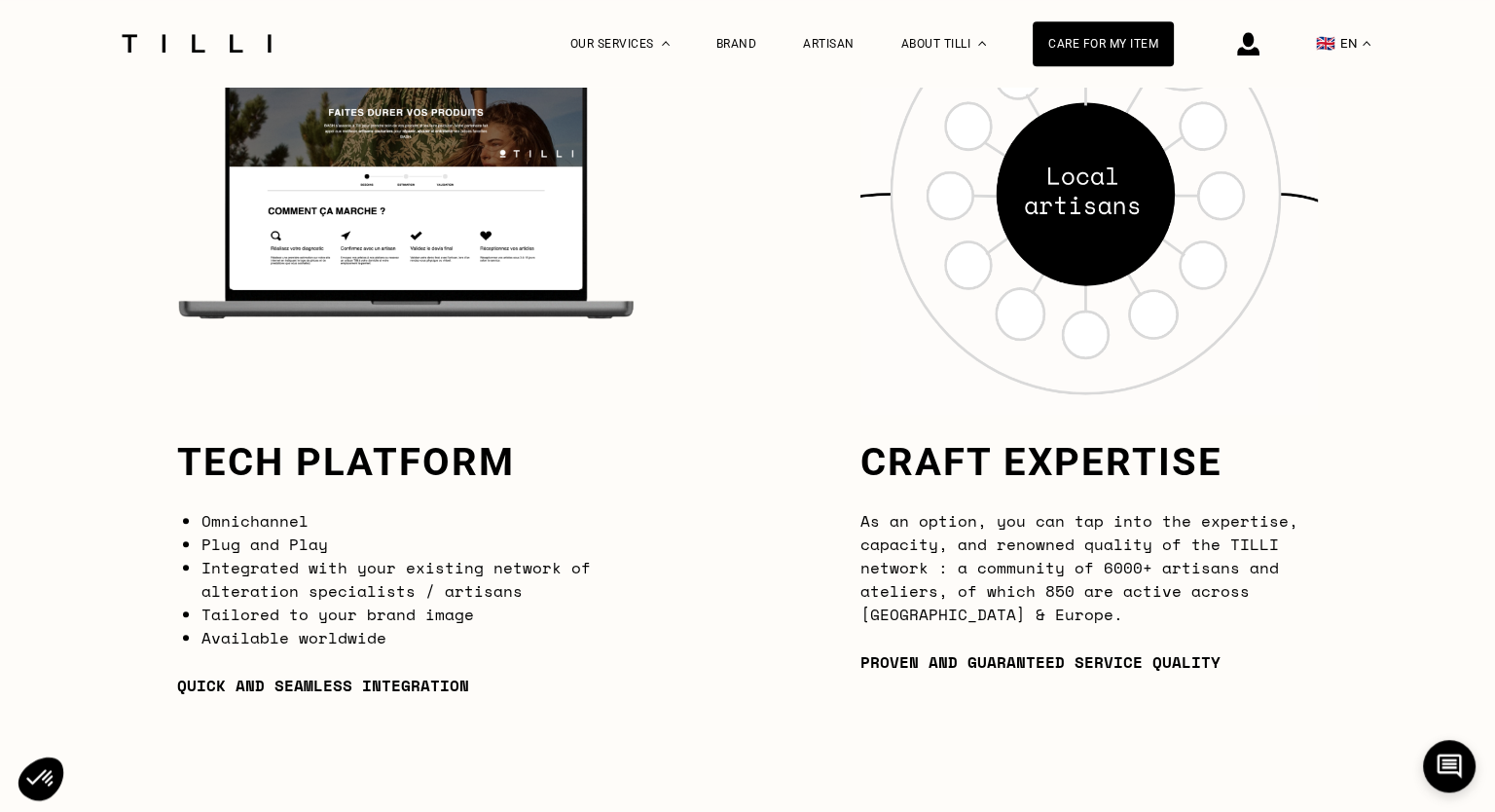
click at [1196, 36] on button "🇬🇧 EN" at bounding box center [1344, 43] width 74 height 87
click at [1196, 123] on div "🇫🇷 FR 🇬🇧 EN 🇮🇹 IT 🇩🇪 DE 🇪🇸 ES 🇵🇹 PT" at bounding box center [1344, 185] width 74 height 195
click at [1196, 112] on link "FR" at bounding box center [1356, 109] width 15 height 23
